Goal: Transaction & Acquisition: Purchase product/service

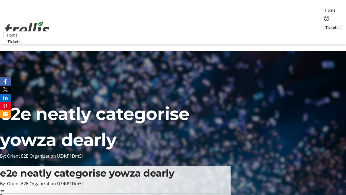
click at [326, 25] on span "Tickets" at bounding box center [332, 28] width 13 height 6
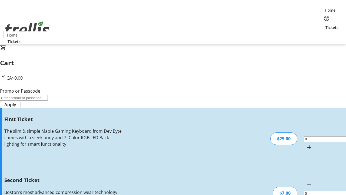
click at [306, 144] on mat-icon "Increment by one" at bounding box center [309, 147] width 6 height 6
type input "1"
type input "2"
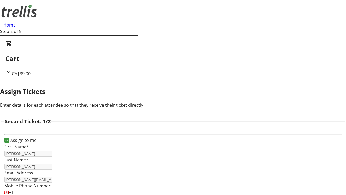
type input "Palma"
type input "Ernser"
type input "[EMAIL_ADDRESS][DOMAIN_NAME]"
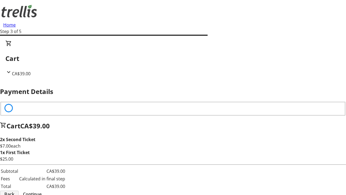
click at [14, 191] on span "Back" at bounding box center [9, 194] width 10 height 6
